Goal: Task Accomplishment & Management: Complete application form

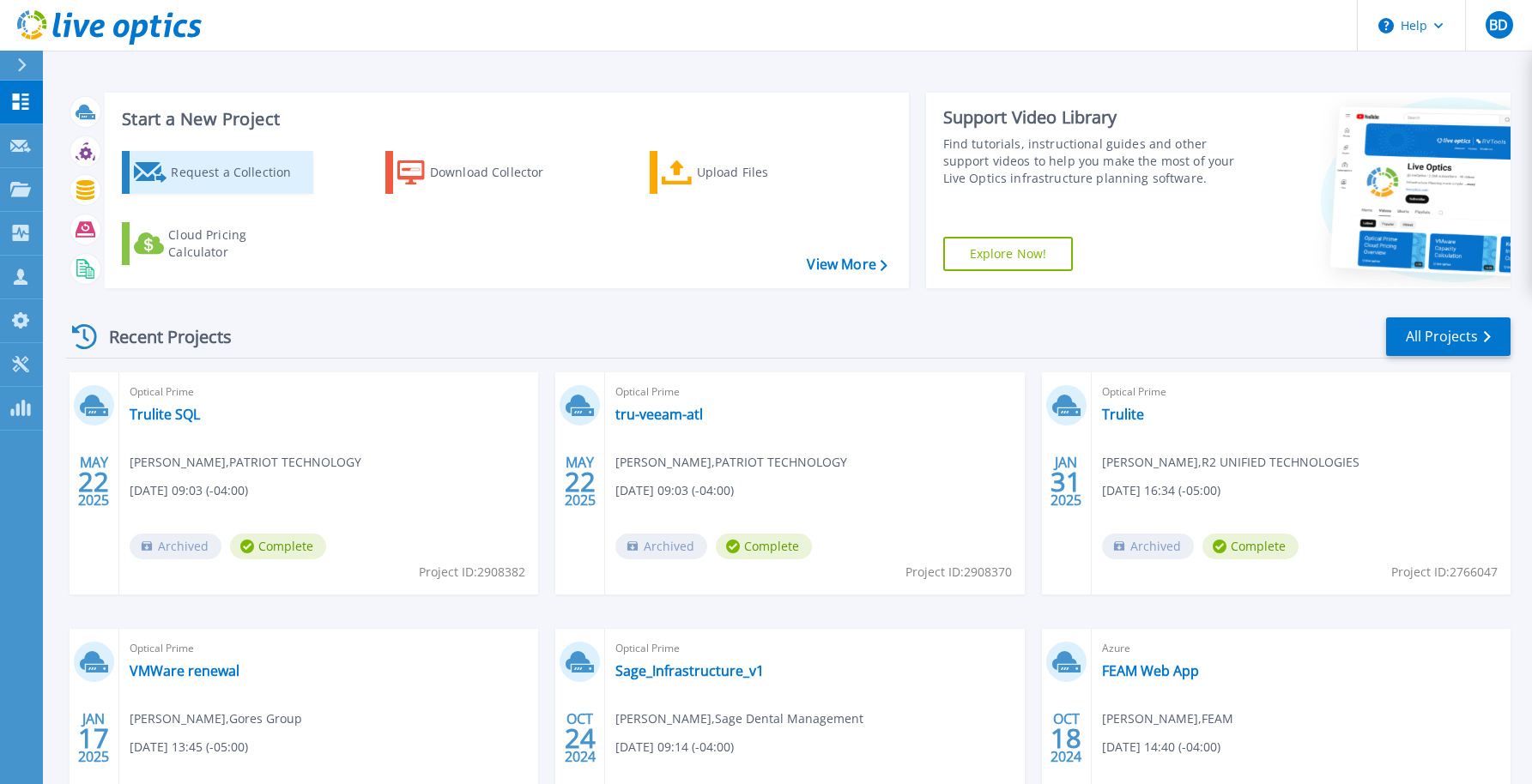
click at [271, 181] on div "Request a Collection" at bounding box center [239, 173] width 138 height 34
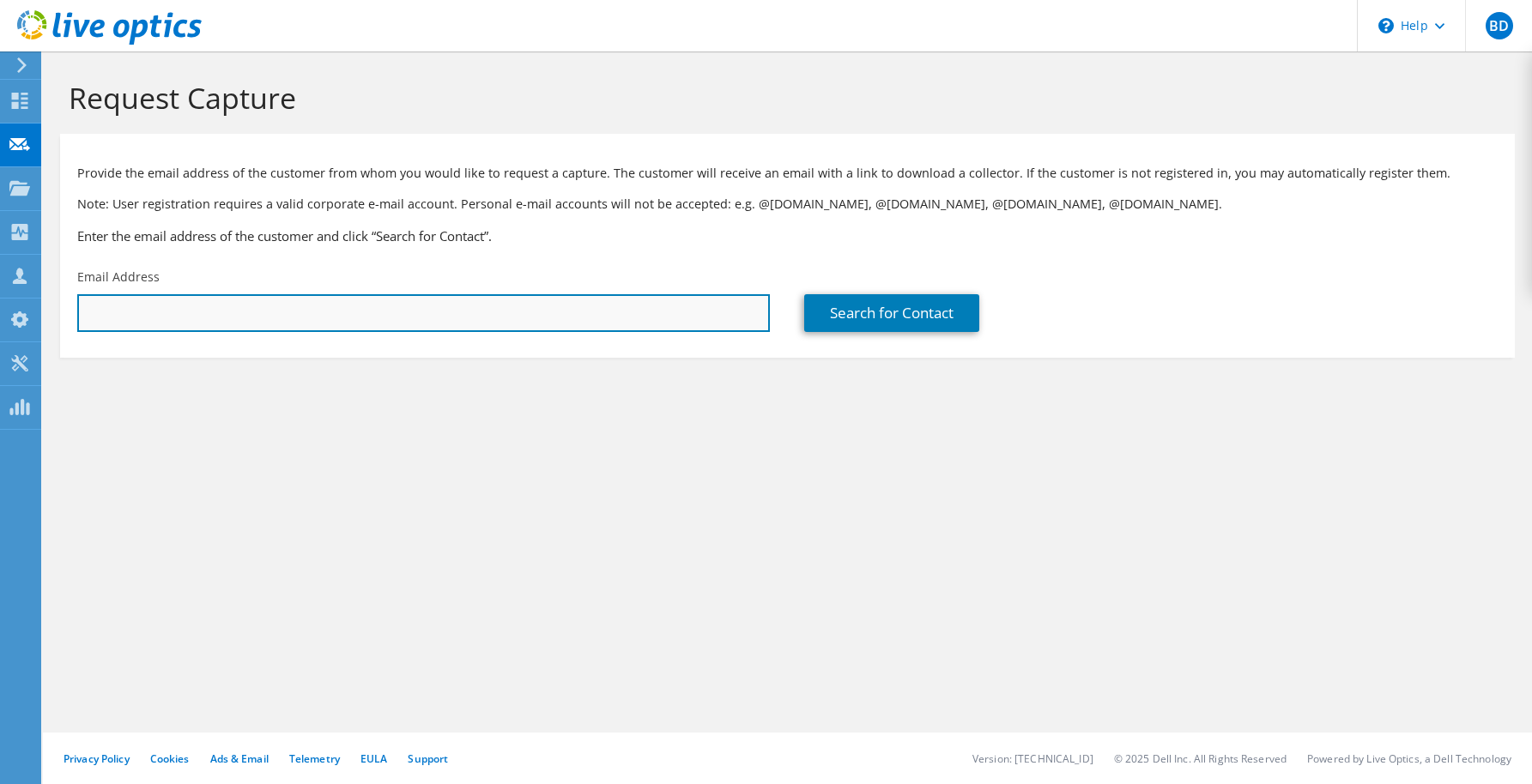
click at [252, 329] on input "text" at bounding box center [423, 313] width 693 height 38
type input "john.lannon@r2ut.com"
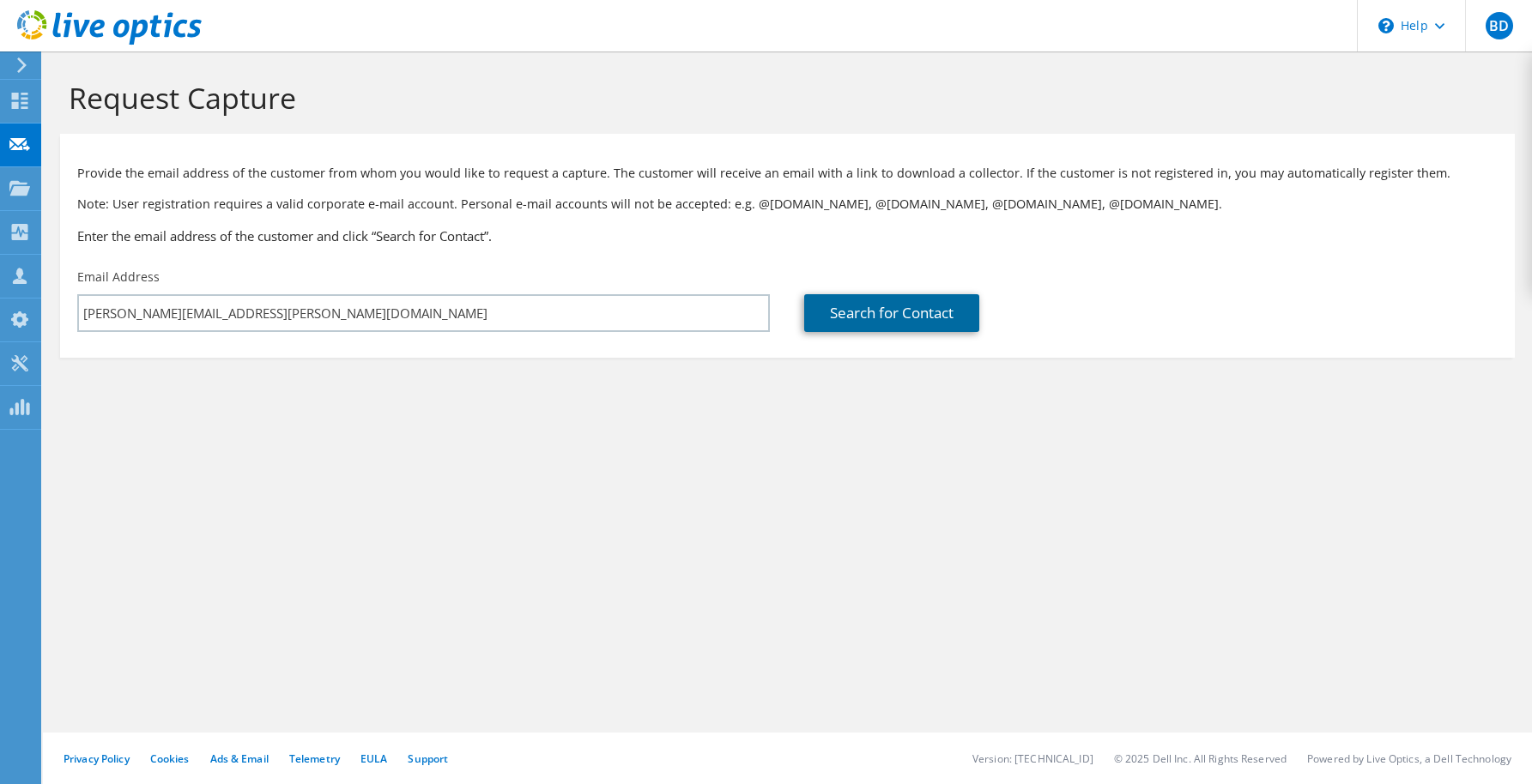
click at [879, 317] on link "Search for Contact" at bounding box center [891, 313] width 175 height 38
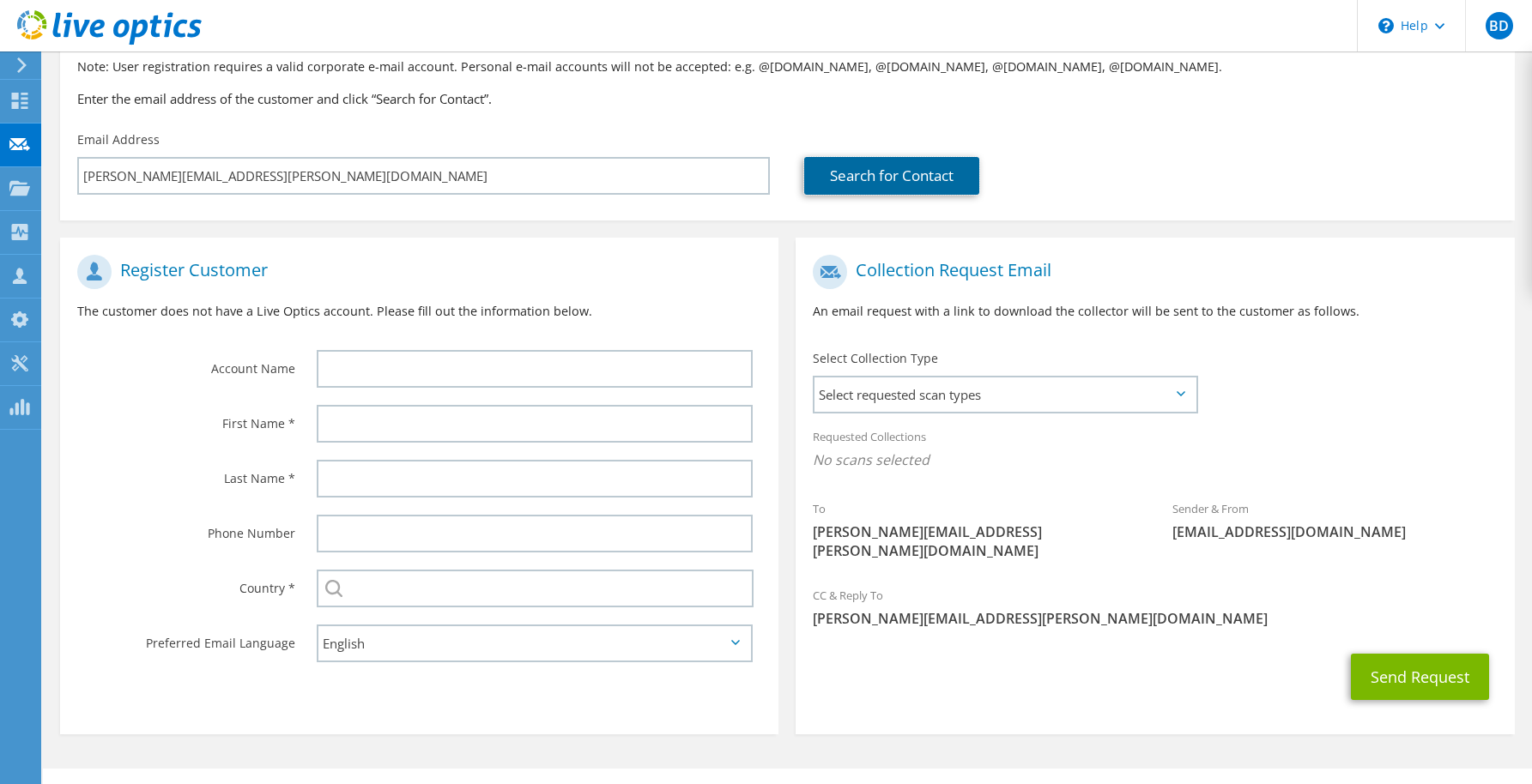
scroll to position [156, 0]
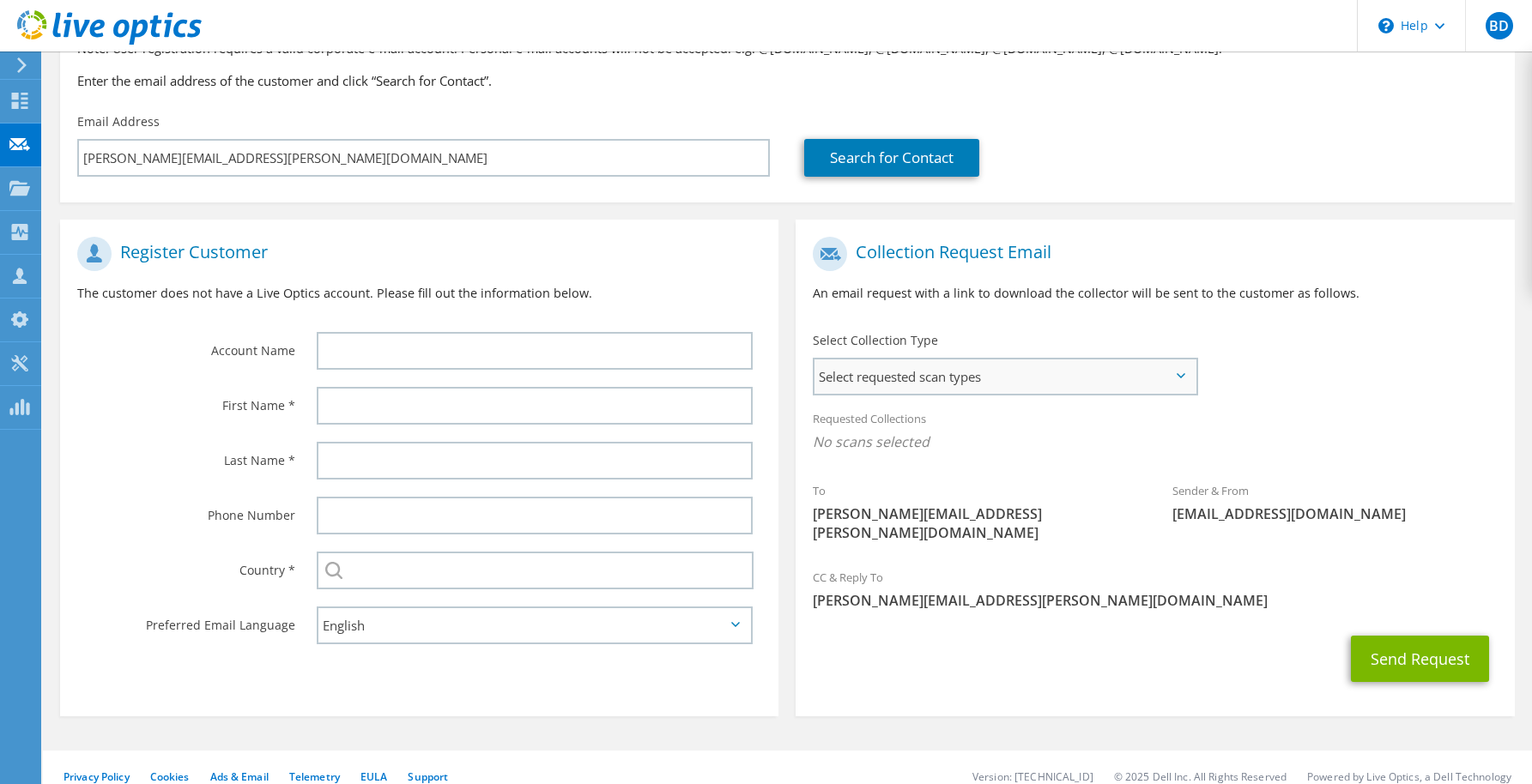
click at [1179, 380] on span "Select requested scan types" at bounding box center [1004, 377] width 381 height 34
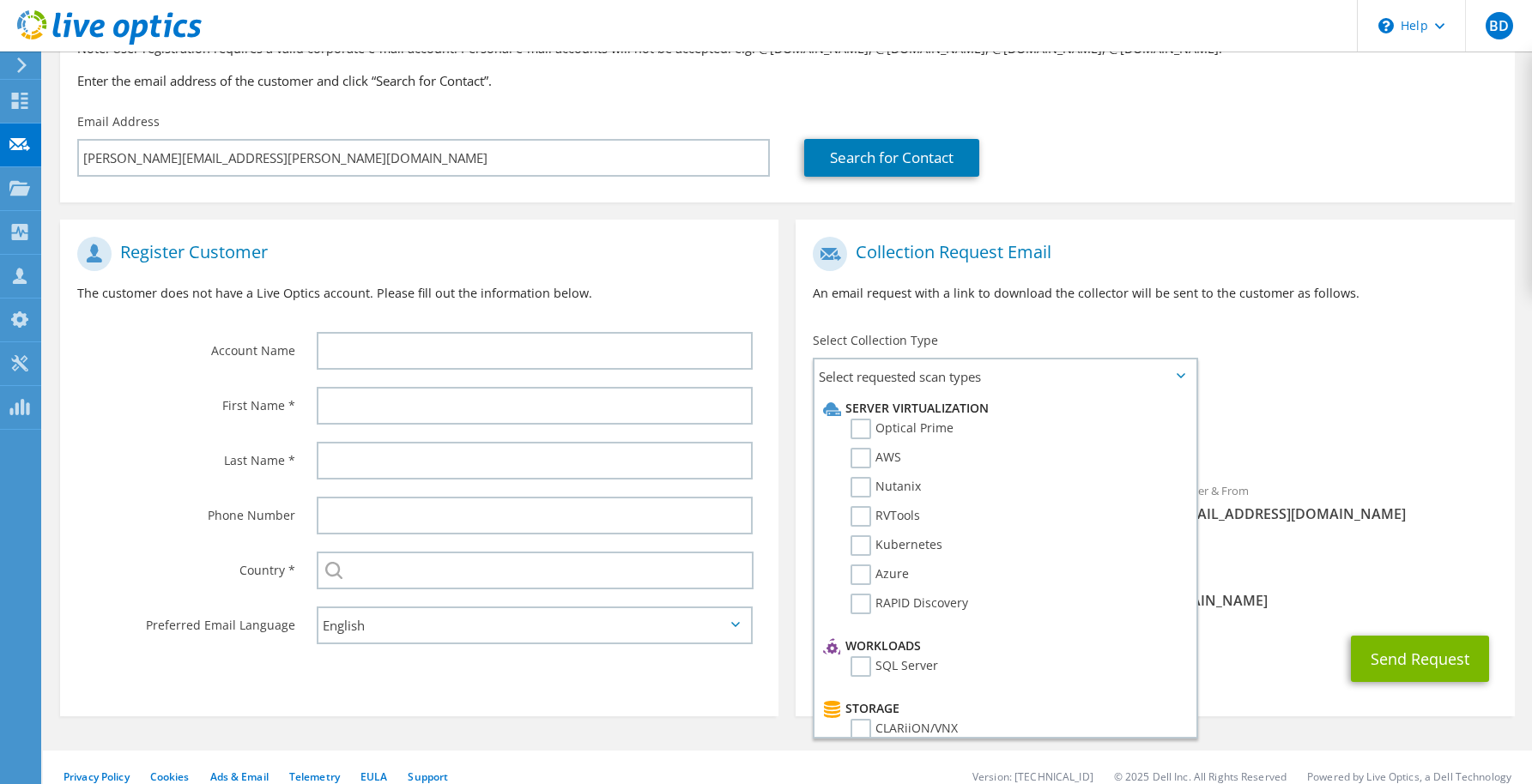
click at [1323, 370] on div "To john.lannon@r2ut.com Sender & From liveoptics@liveoptics.com" at bounding box center [1154, 394] width 719 height 331
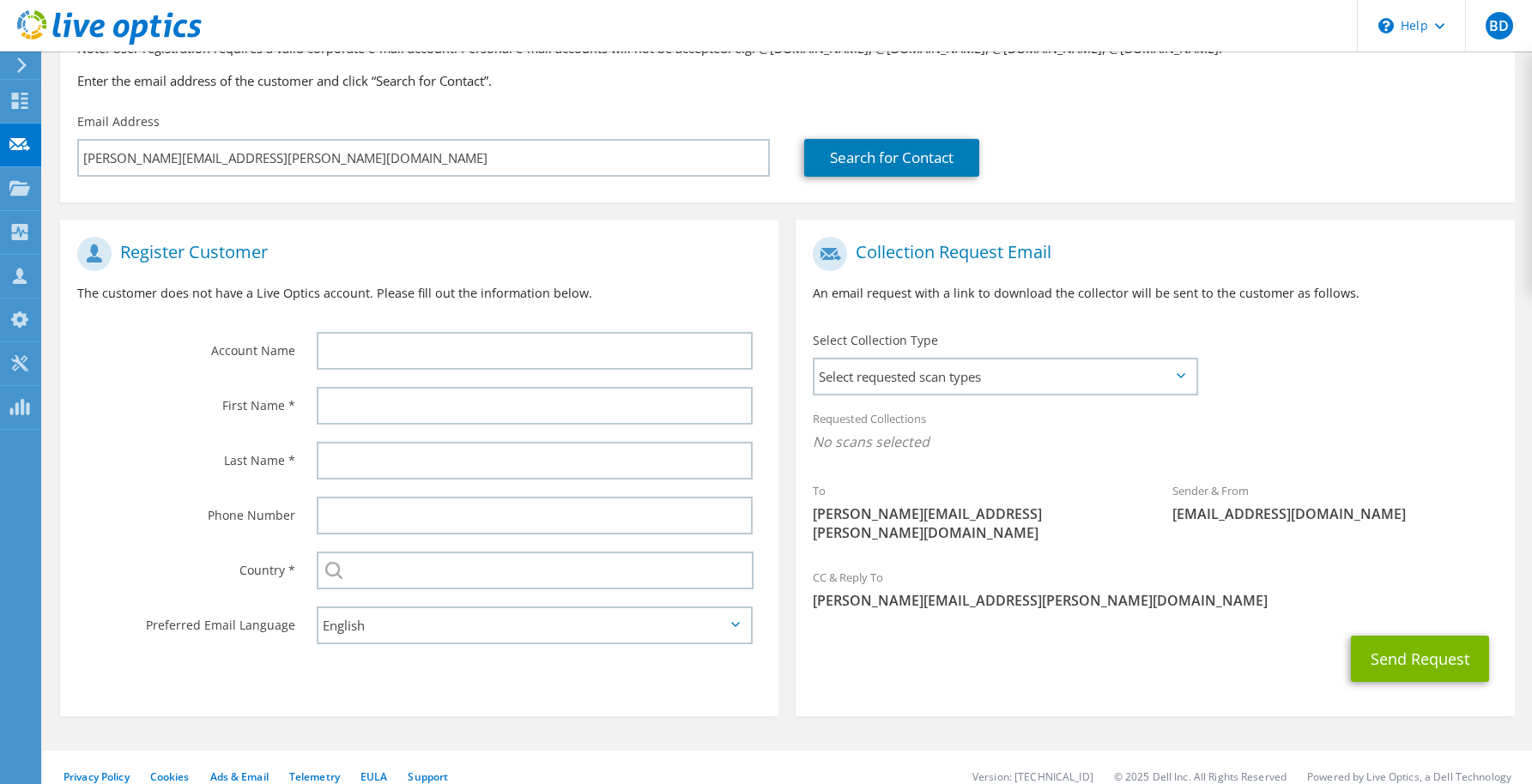
click at [1323, 370] on div "To john.lannon@r2ut.com Sender & From liveoptics@liveoptics.com" at bounding box center [1154, 394] width 719 height 331
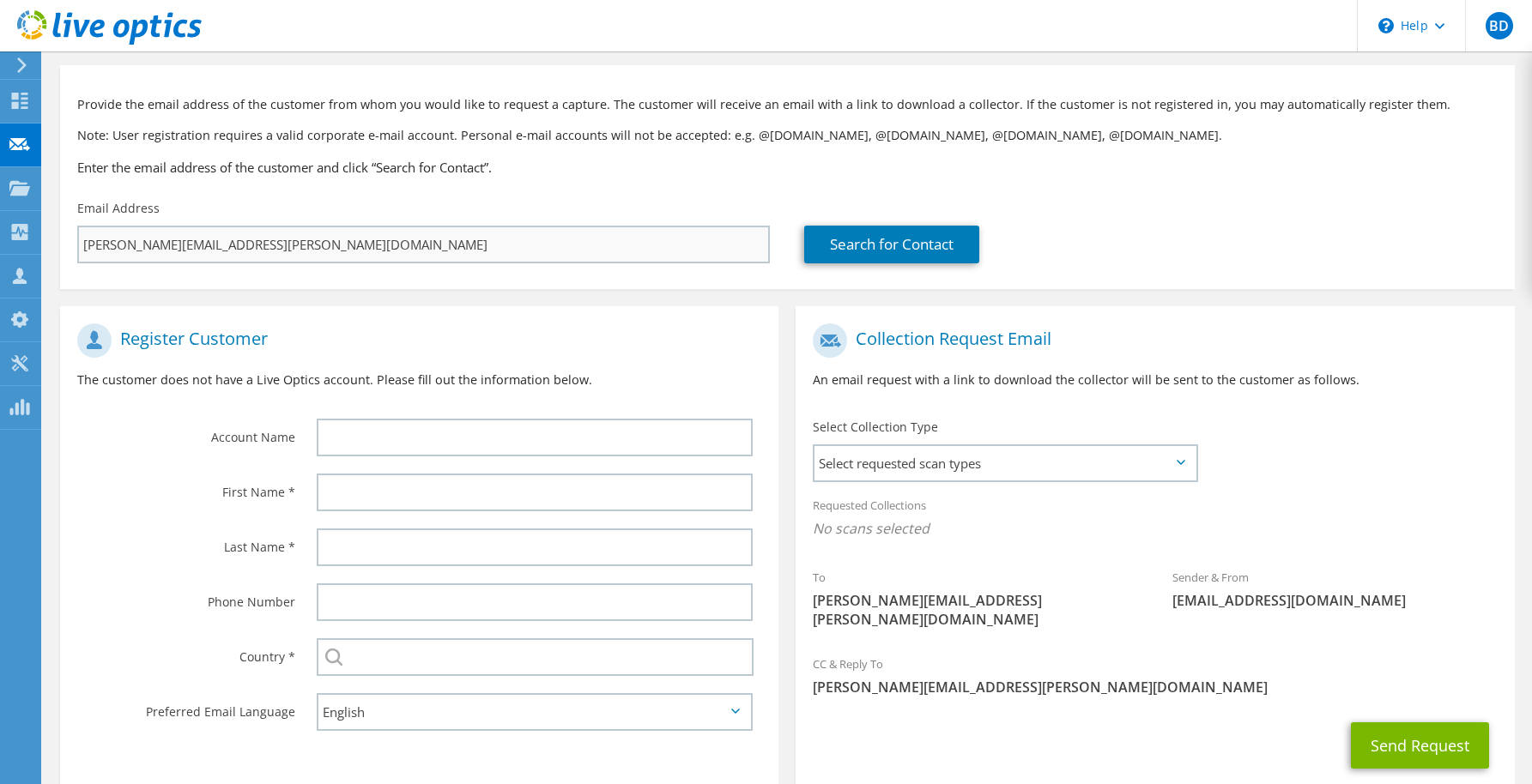
scroll to position [0, 0]
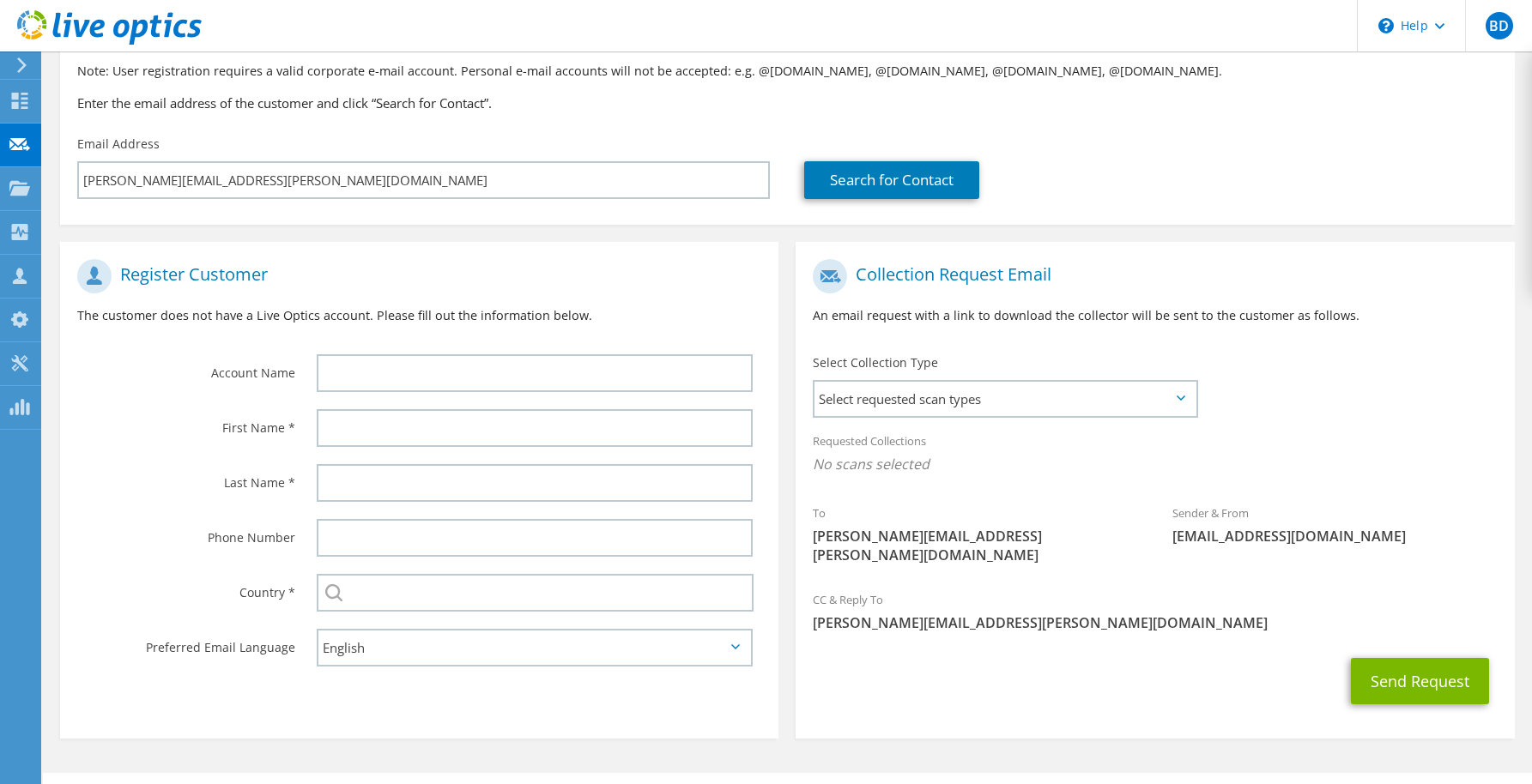
scroll to position [156, 0]
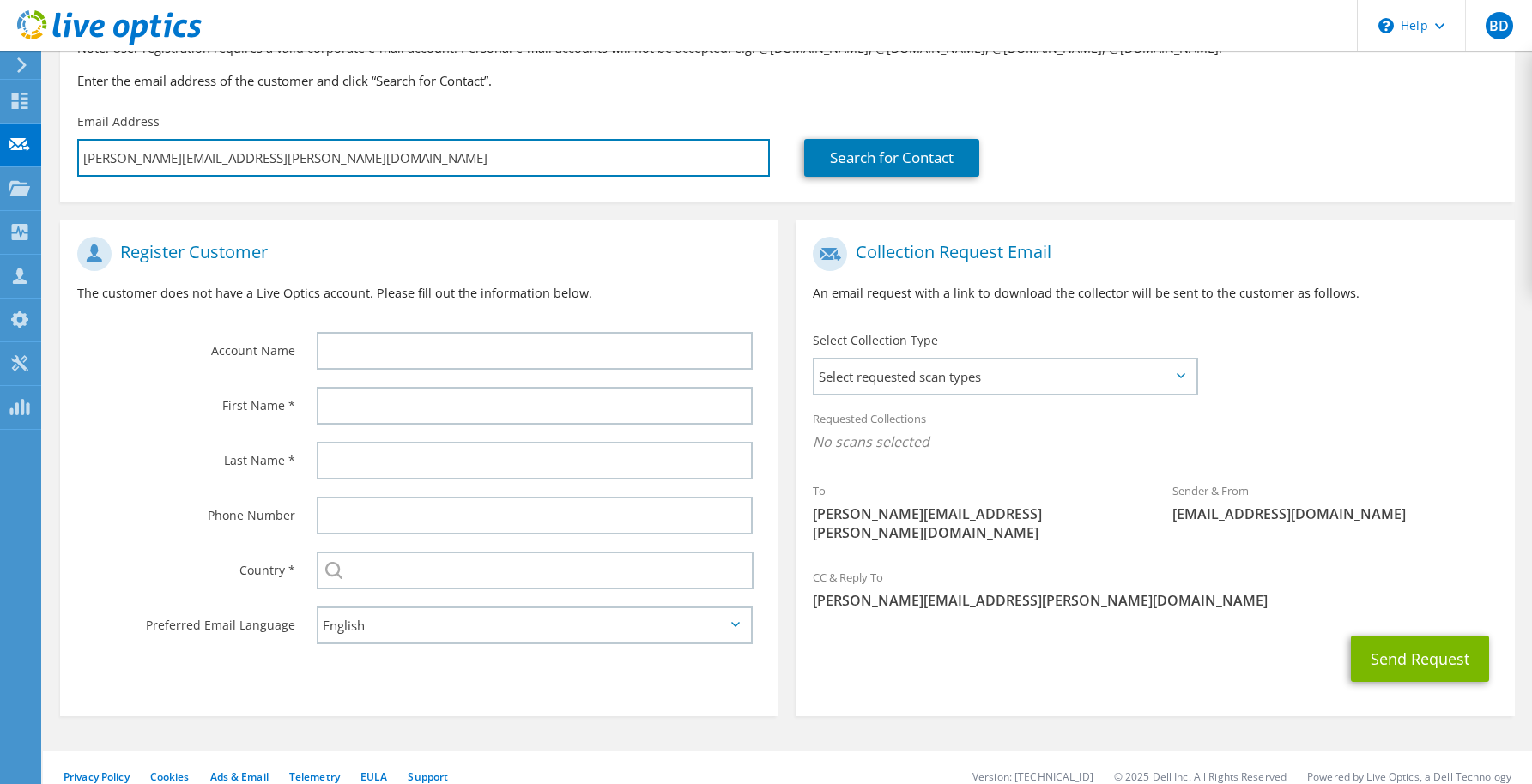
drag, startPoint x: 298, startPoint y: 157, endPoint x: 51, endPoint y: 164, distance: 247.1
click at [51, 164] on section "Request Capture Provide the email address of the customer from whom you would l…" at bounding box center [787, 349] width 1489 height 906
type input "Select"
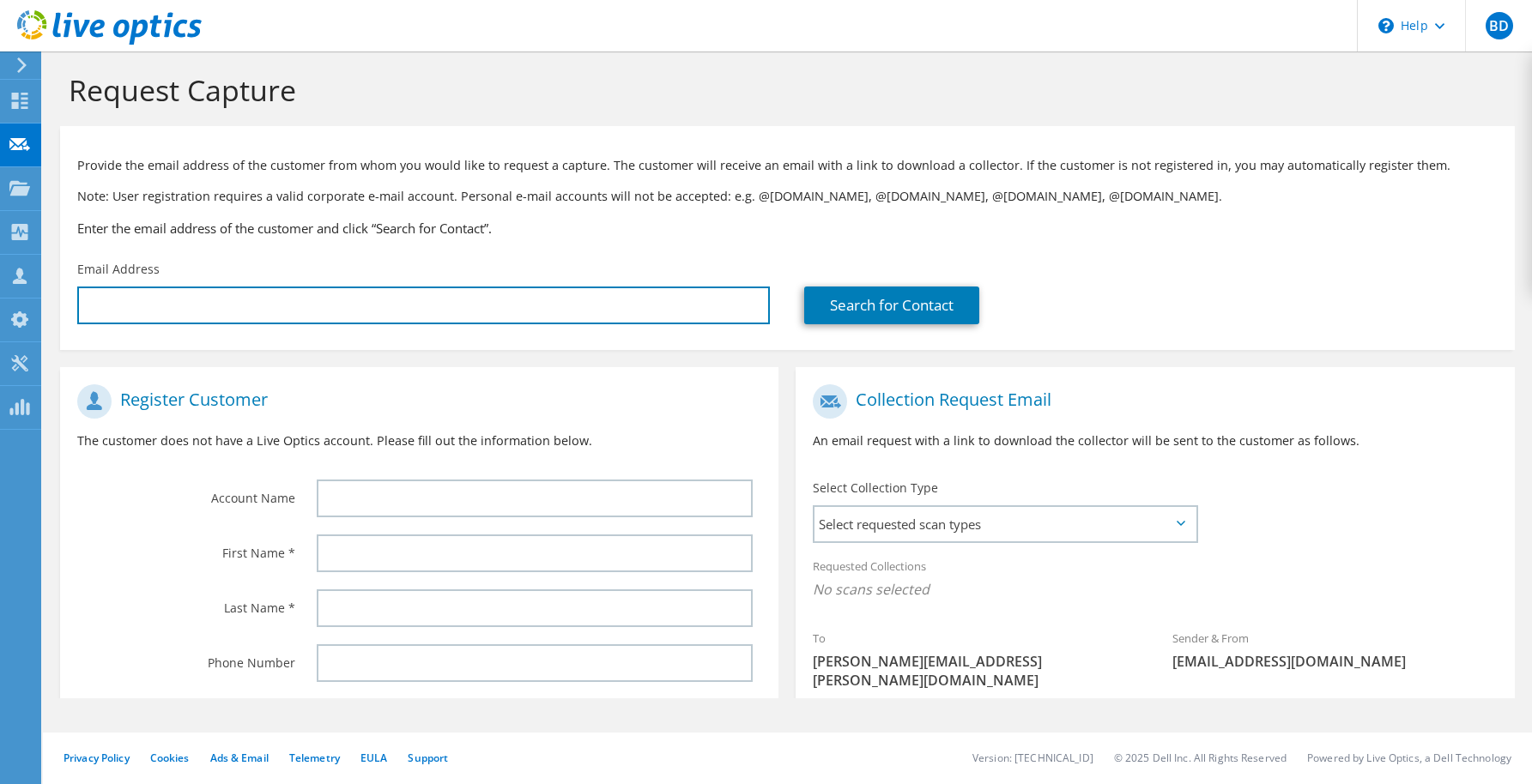
scroll to position [0, 0]
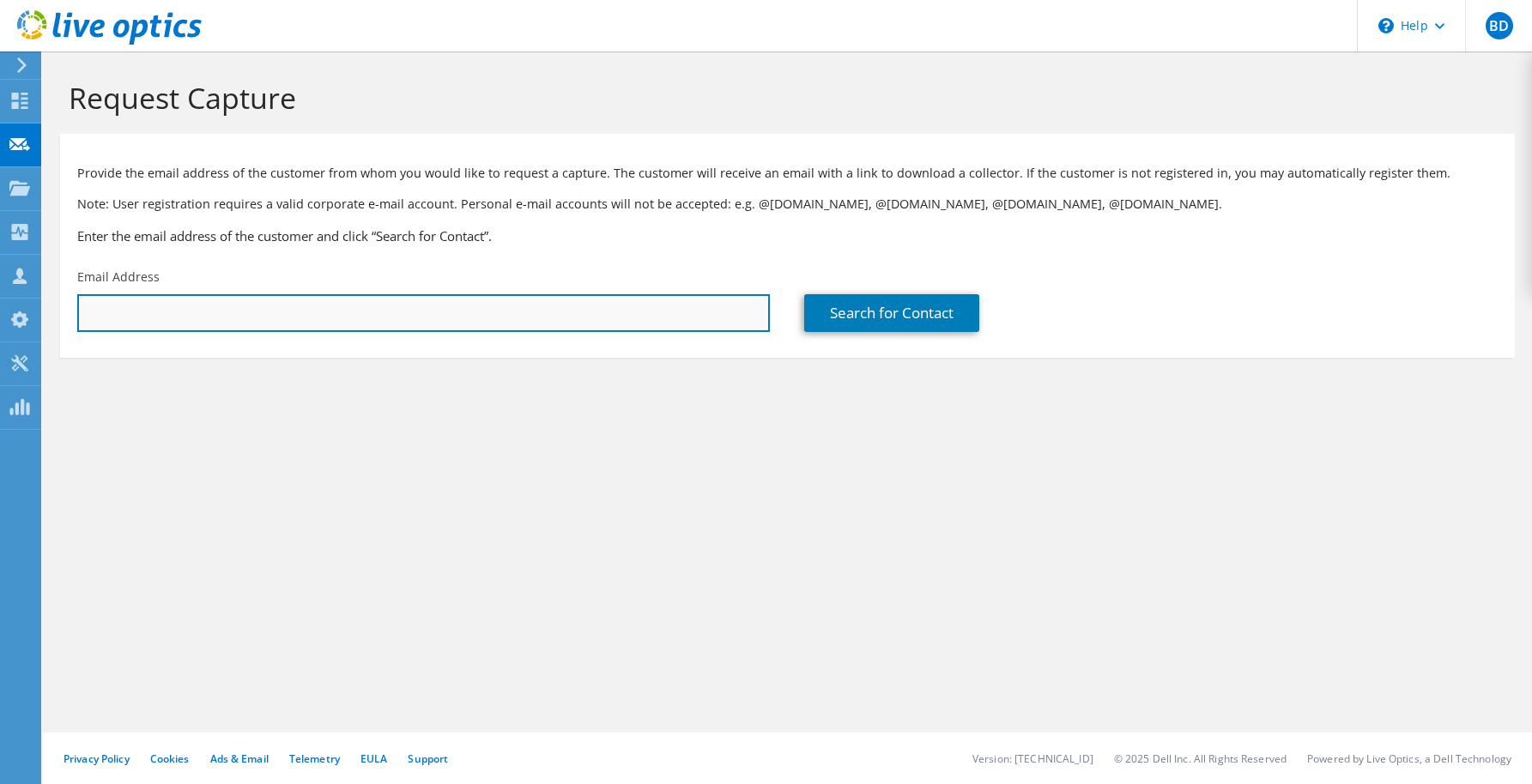
paste input "chuck.osteen@ormondbeach.org <chuck.osteen@ormondbeach.org>"
click at [519, 317] on input "chuck.osteen@ormondbeach.org <chuck.osteen@ormondbeach.org>" at bounding box center [423, 313] width 693 height 38
type input "chuck.osteen@ormondbeach.org"
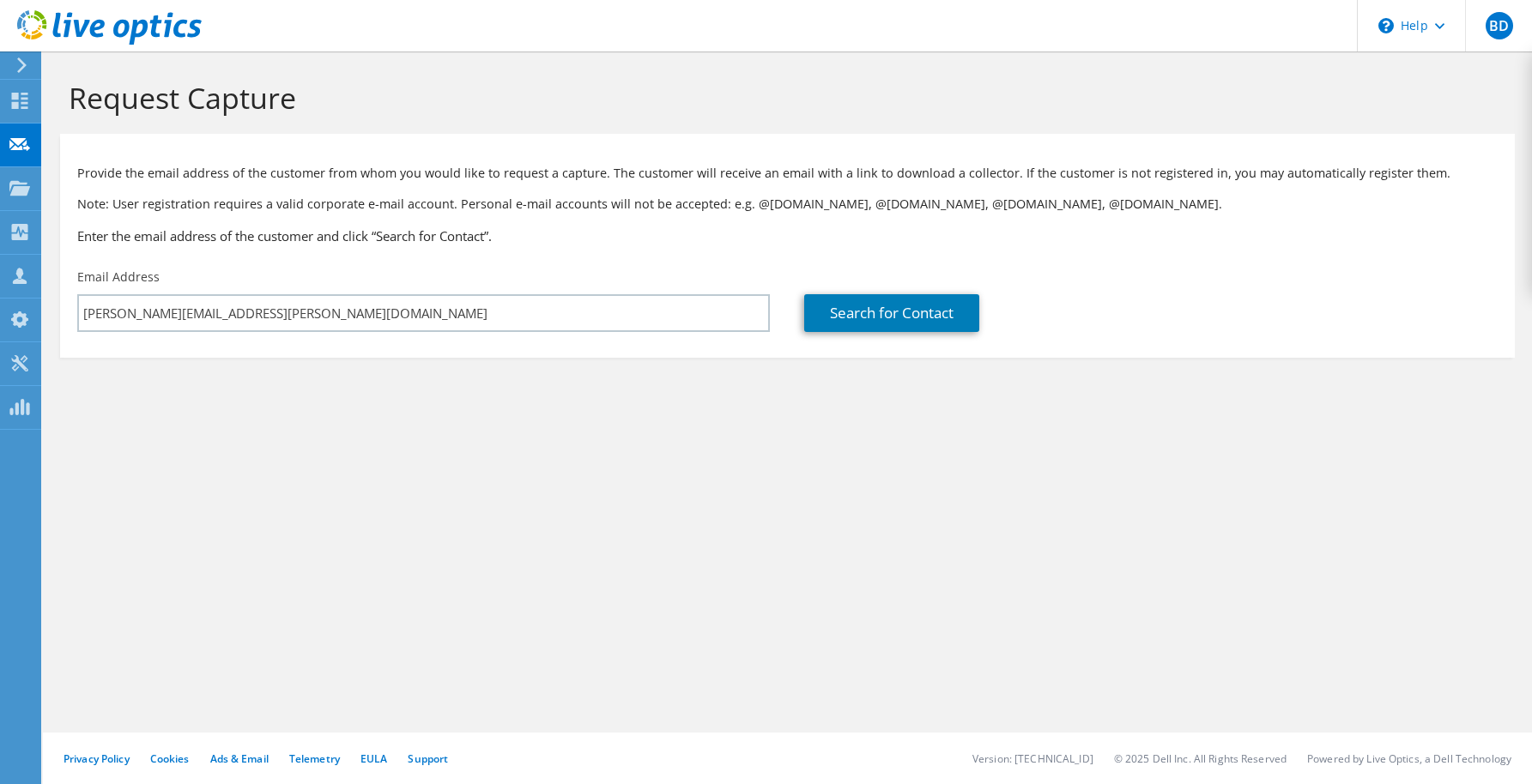
click at [685, 231] on h3 "Enter the email address of the customer and click “Search for Contact”." at bounding box center [787, 236] width 1420 height 19
click at [858, 311] on link "Search for Contact" at bounding box center [891, 313] width 175 height 38
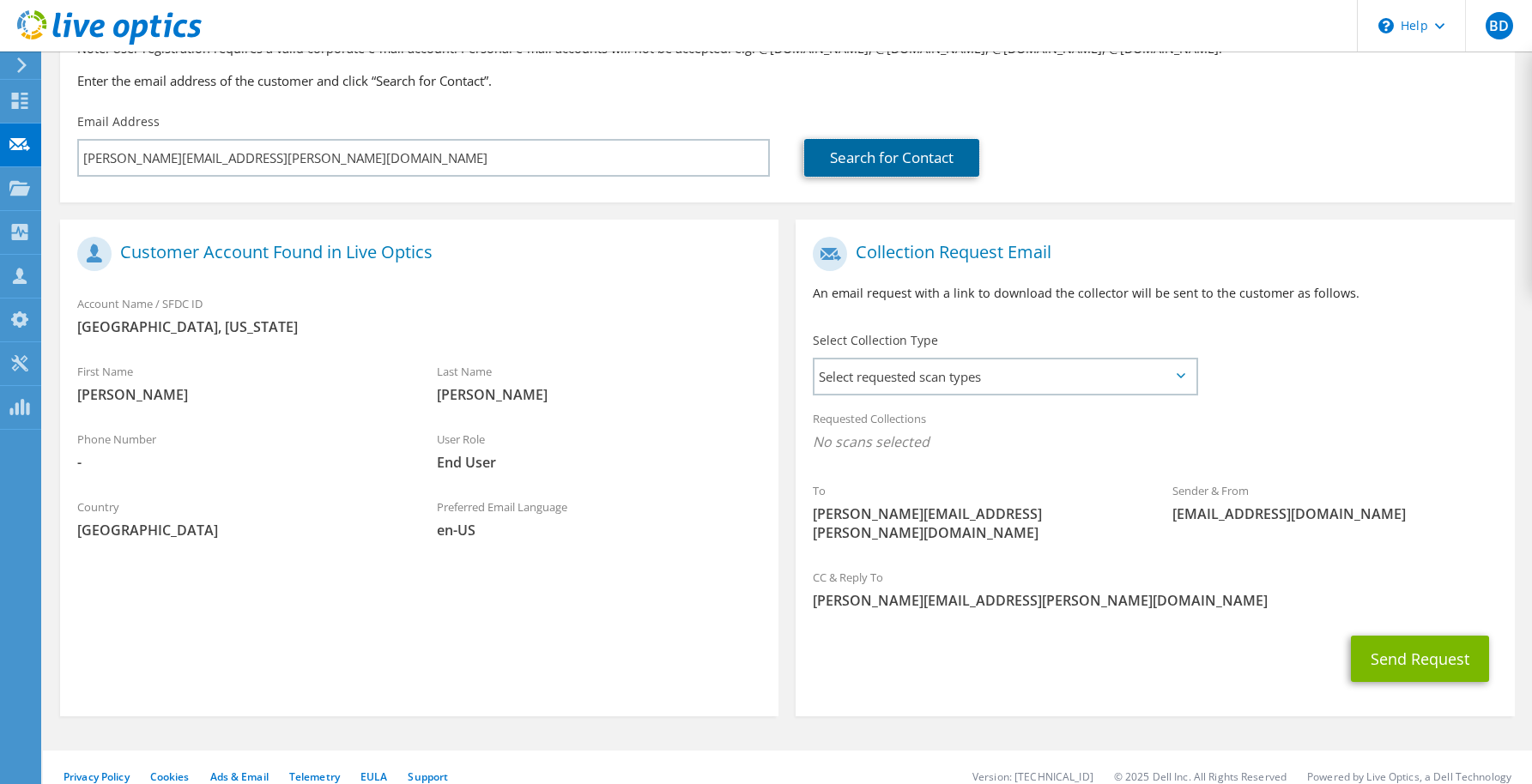
scroll to position [156, 0]
click at [1180, 378] on icon at bounding box center [1181, 375] width 9 height 5
click at [1178, 375] on icon at bounding box center [1181, 375] width 9 height 5
click at [1290, 351] on div "To chuck.osteen@ormondbeach.org Sender & From liveoptics@liveoptics.com" at bounding box center [1154, 394] width 719 height 331
click at [1187, 376] on span "Select requested scan types" at bounding box center [1004, 377] width 381 height 34
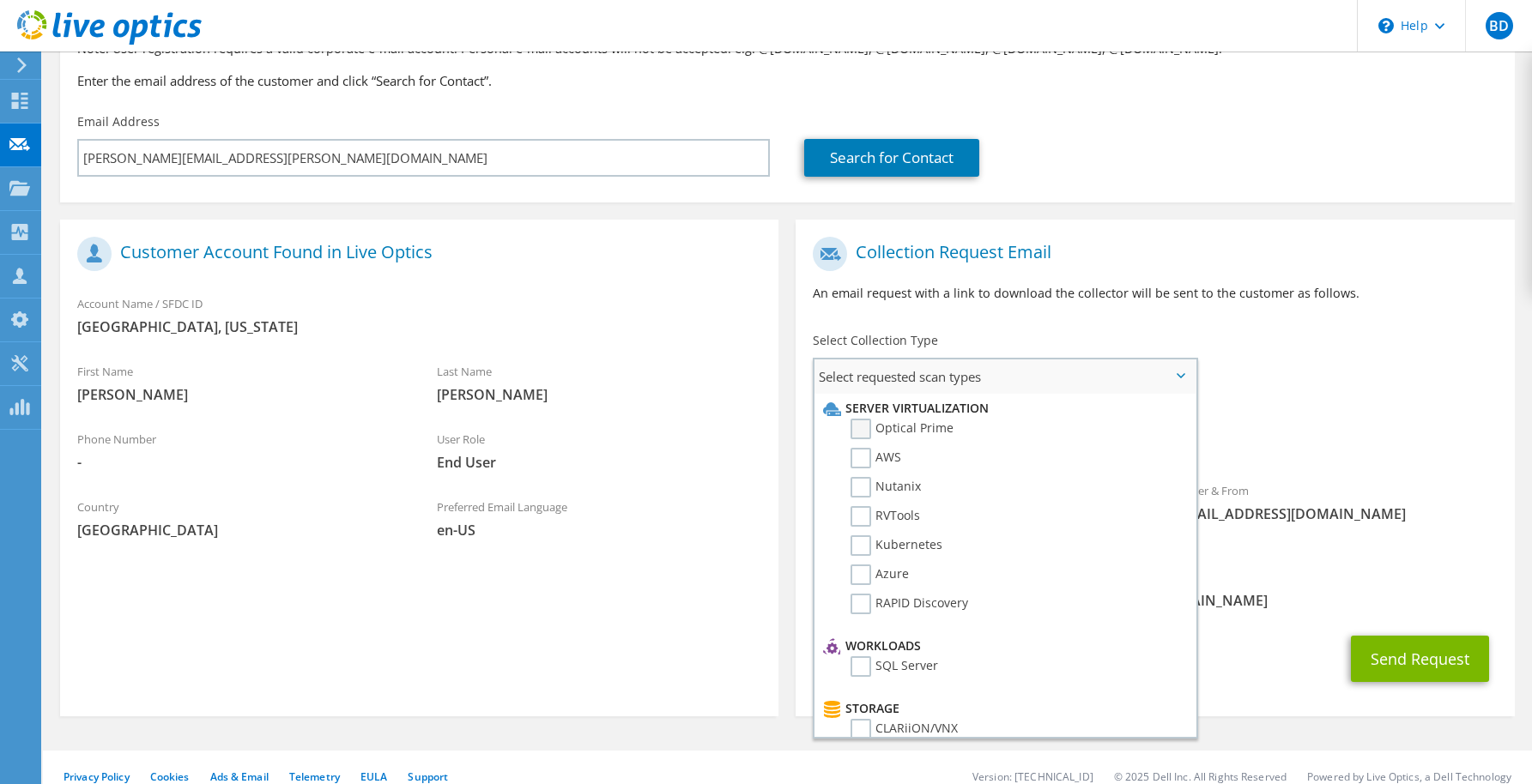
click at [867, 425] on label "Optical Prime" at bounding box center [902, 429] width 103 height 21
click at [0, 0] on input "Optical Prime" at bounding box center [0, 0] width 0 height 0
click at [864, 512] on label "RVTools" at bounding box center [885, 516] width 69 height 21
click at [0, 0] on input "RVTools" at bounding box center [0, 0] width 0 height 0
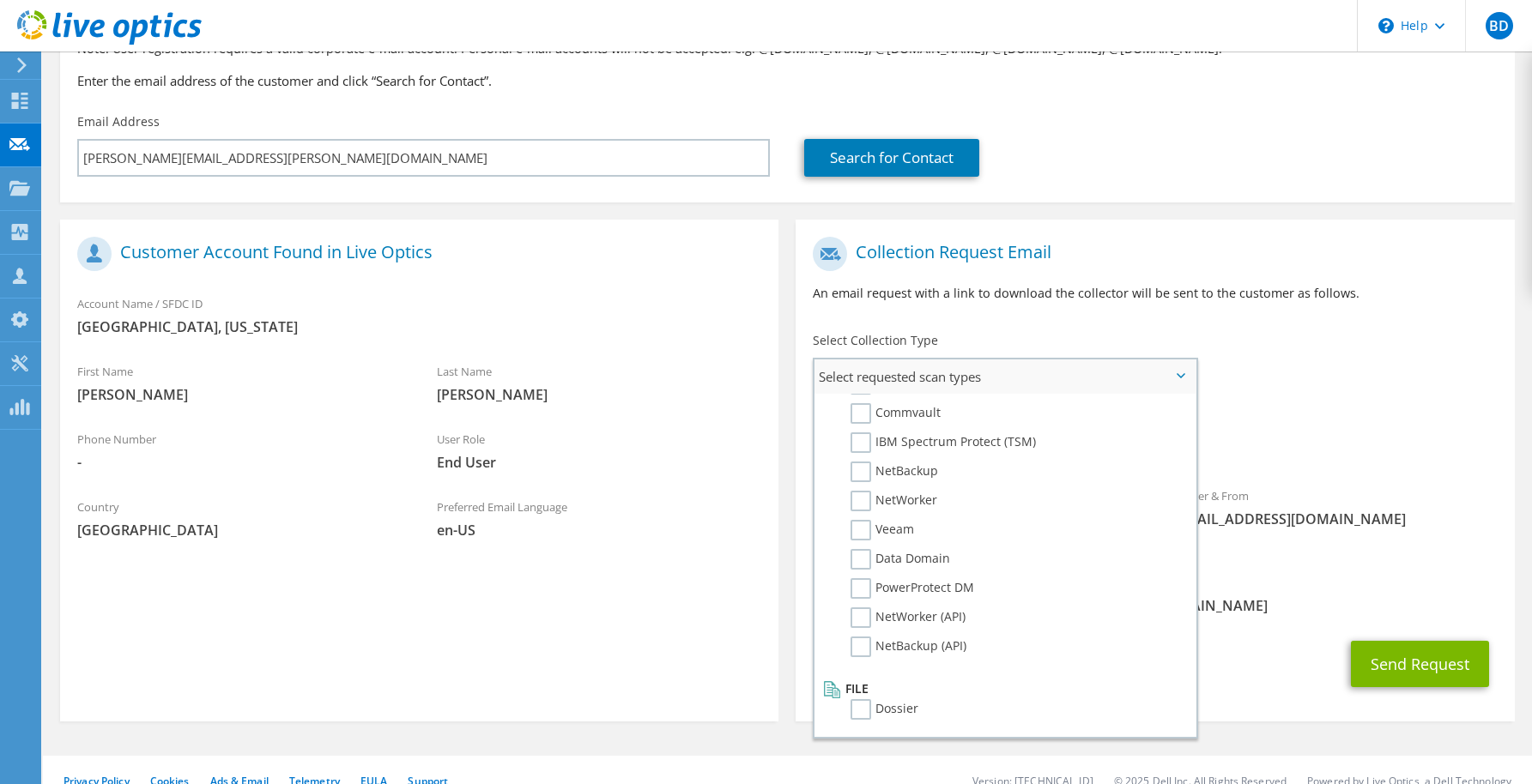
scroll to position [0, 0]
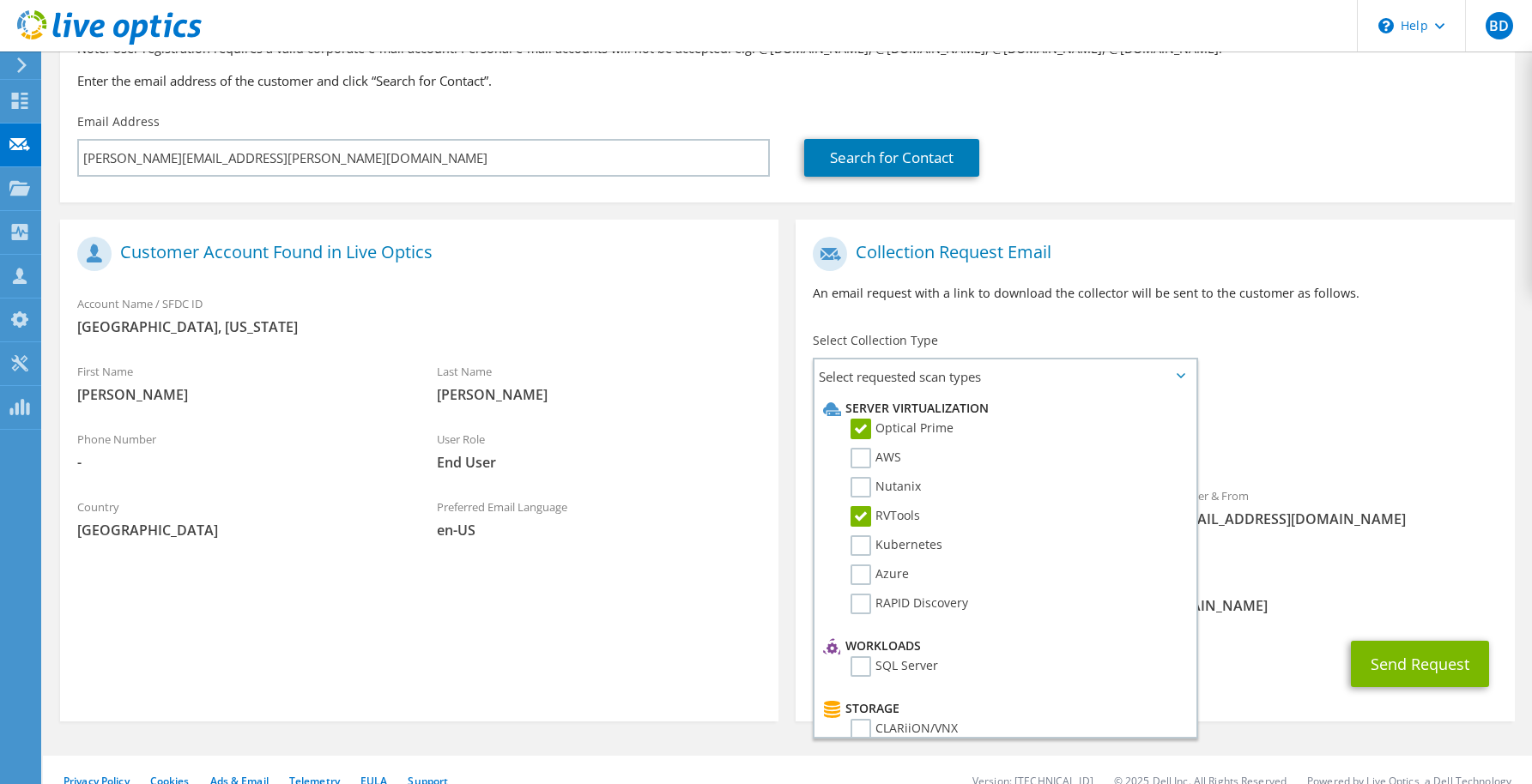
click at [1316, 353] on div "To chuck.osteen@ormondbeach.org Sender & From liveoptics@liveoptics.com" at bounding box center [1154, 397] width 719 height 336
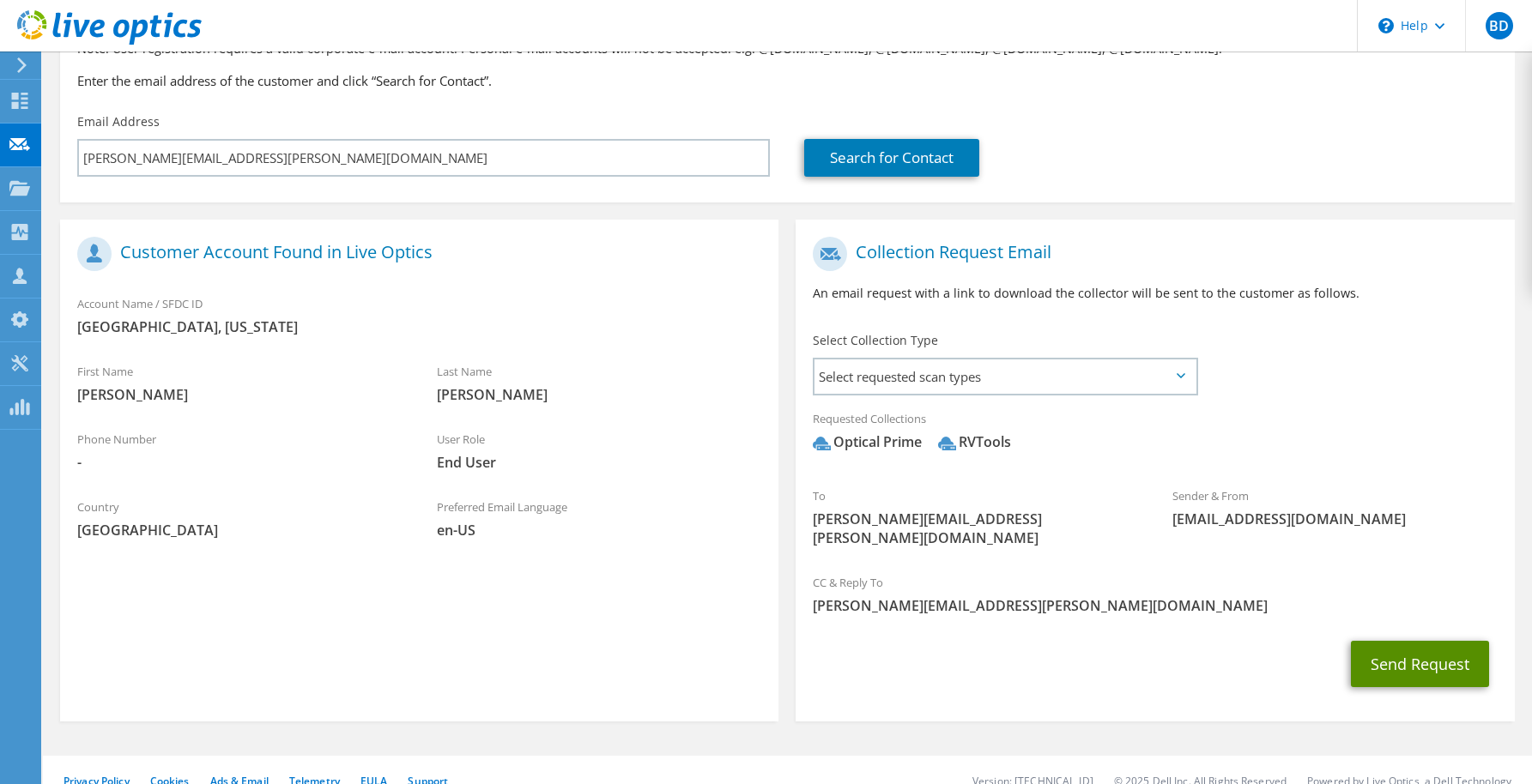
click at [1419, 656] on button "Send Request" at bounding box center [1420, 663] width 139 height 47
